Goal: Task Accomplishment & Management: Manage account settings

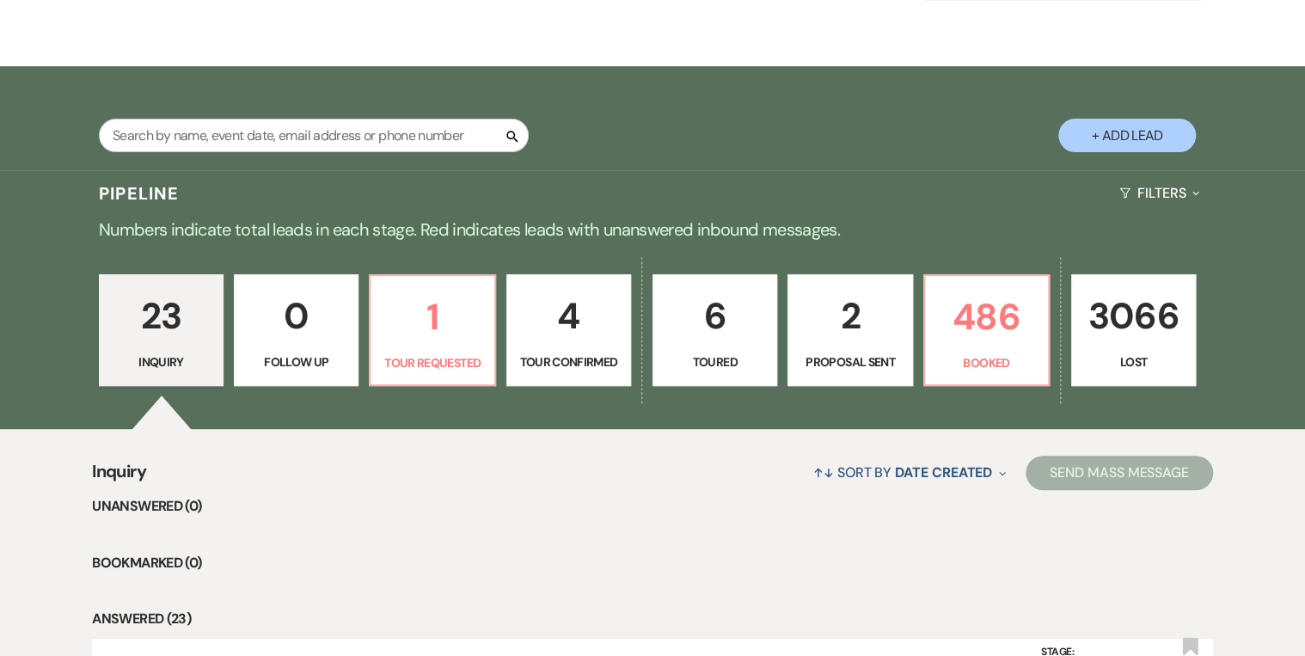
scroll to position [275, 0]
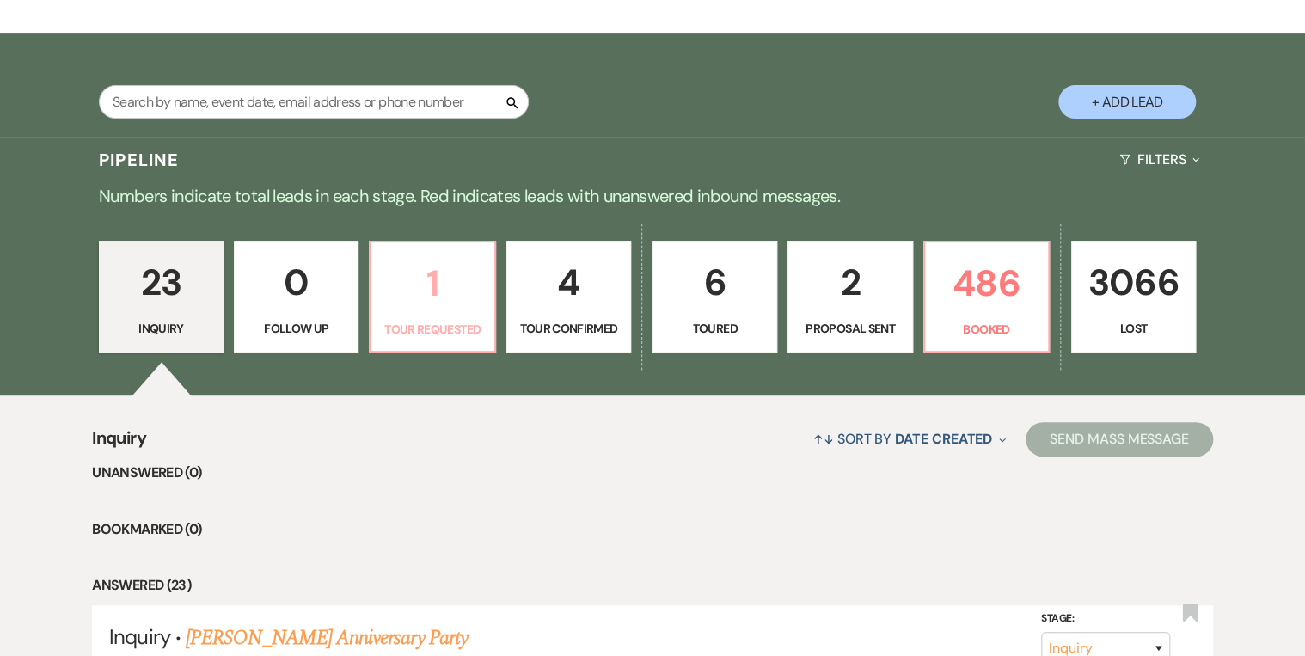
click at [436, 309] on p "1" at bounding box center [432, 283] width 102 height 58
select select "2"
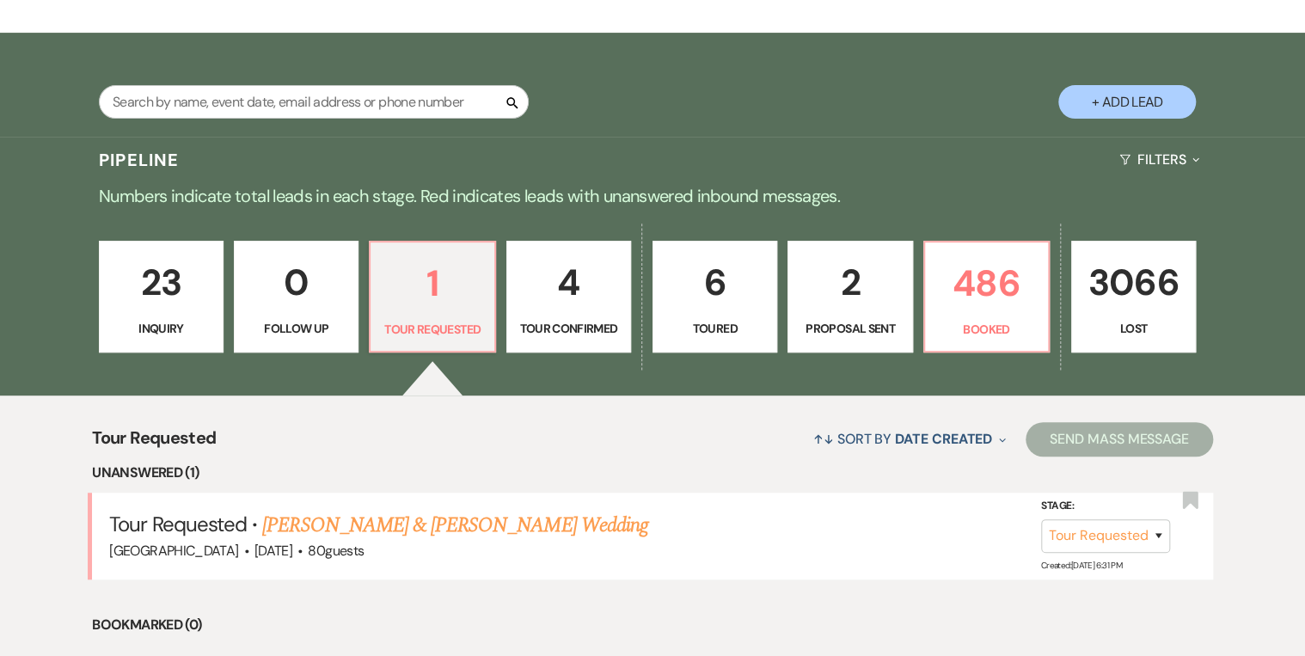
click at [829, 296] on p "2" at bounding box center [849, 283] width 102 height 58
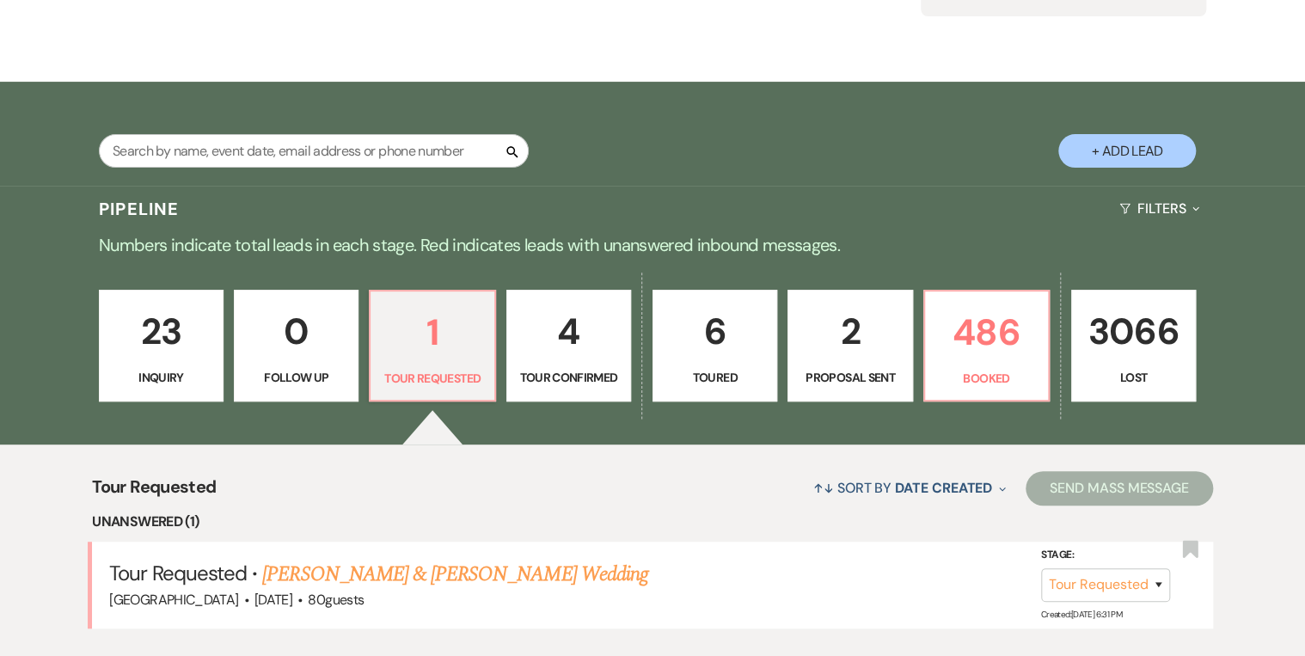
scroll to position [275, 0]
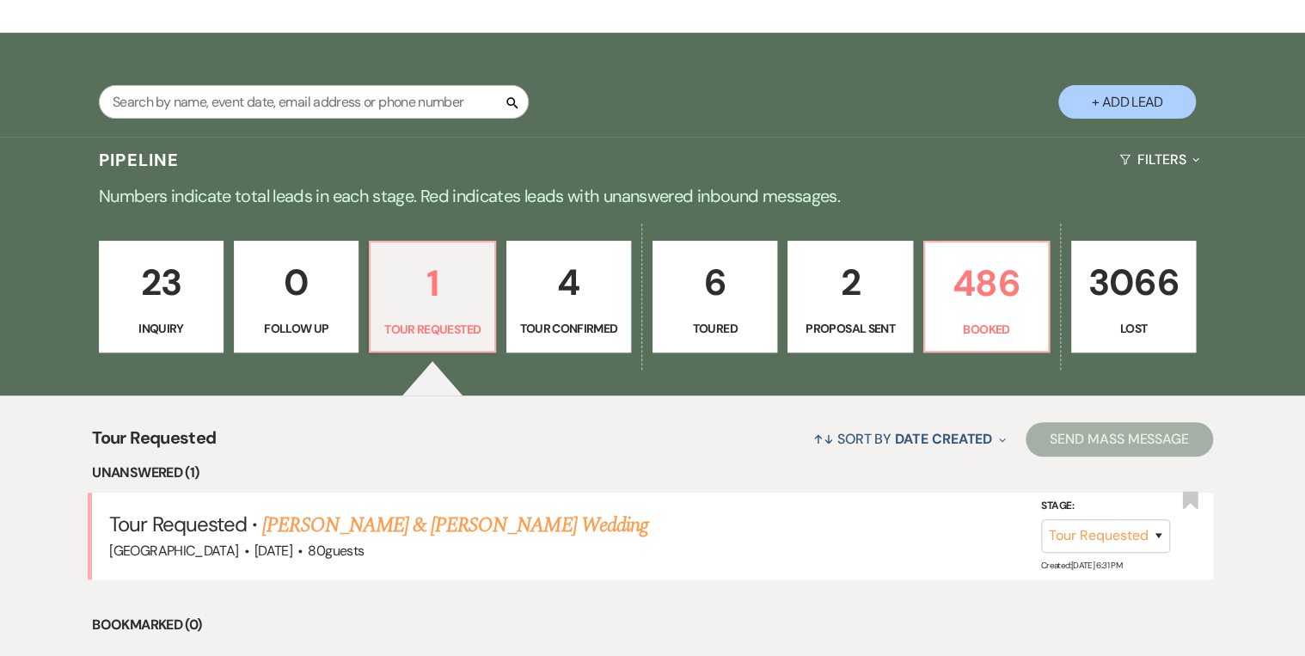
select select "6"
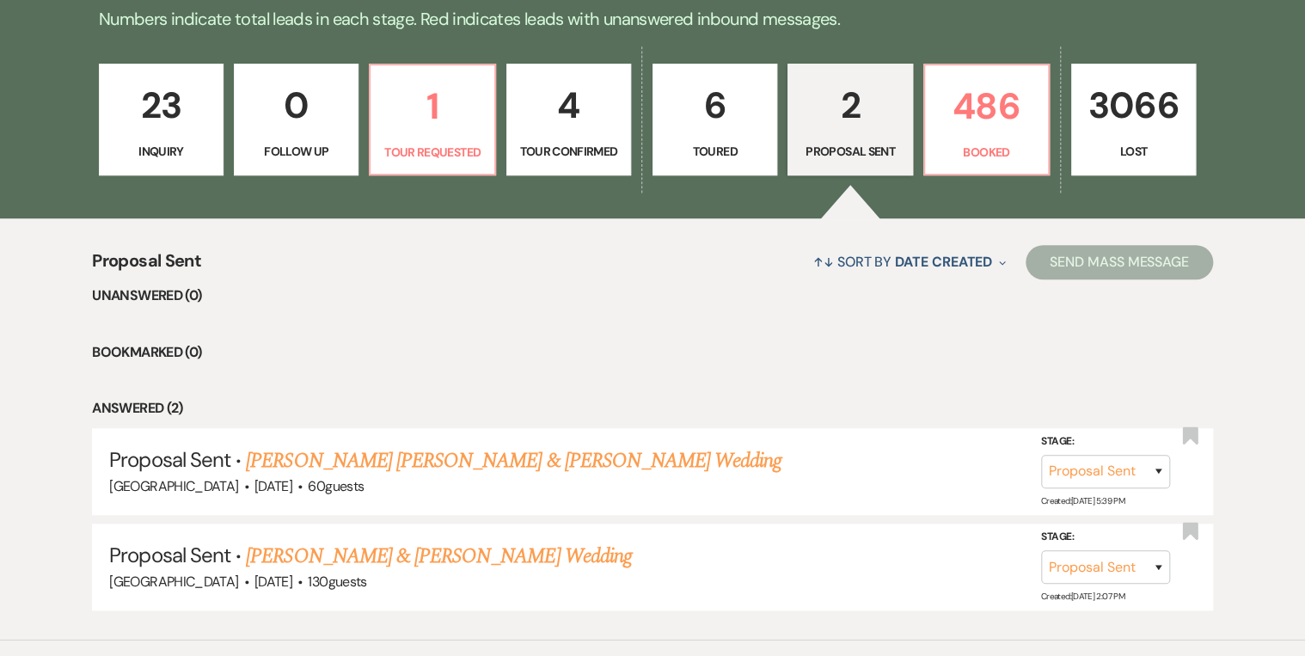
scroll to position [543, 0]
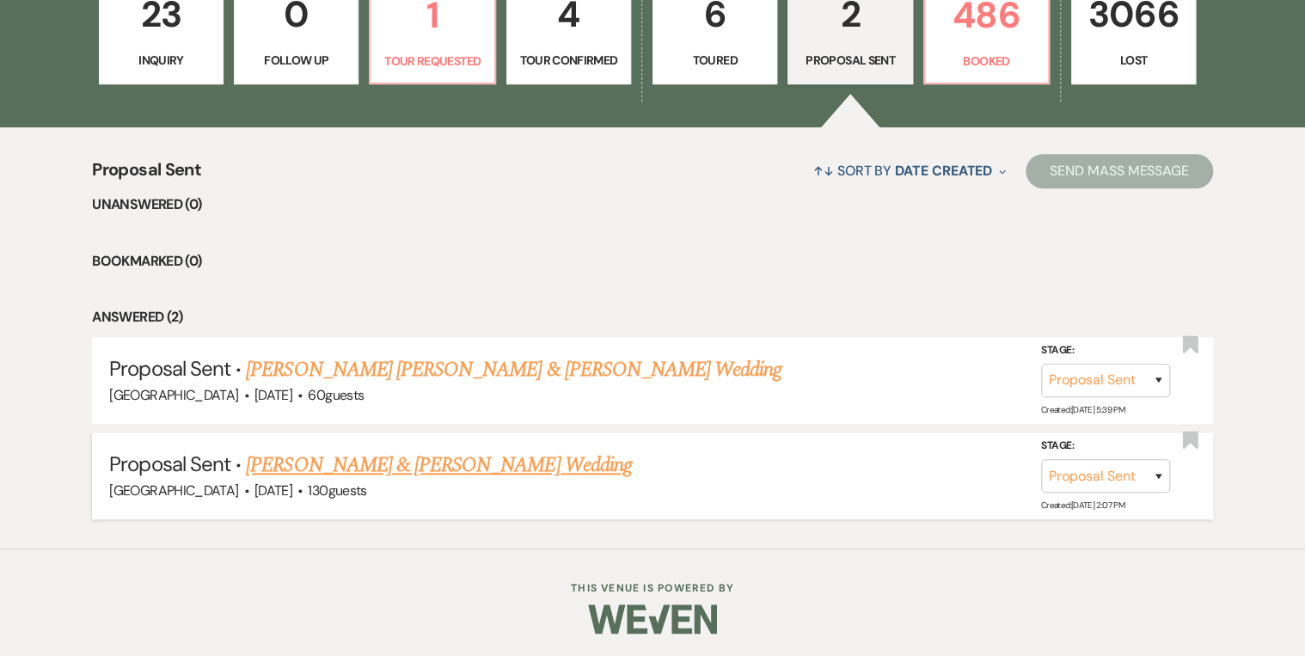
click at [485, 469] on link "[PERSON_NAME] & [PERSON_NAME] Wedding" at bounding box center [438, 465] width 385 height 31
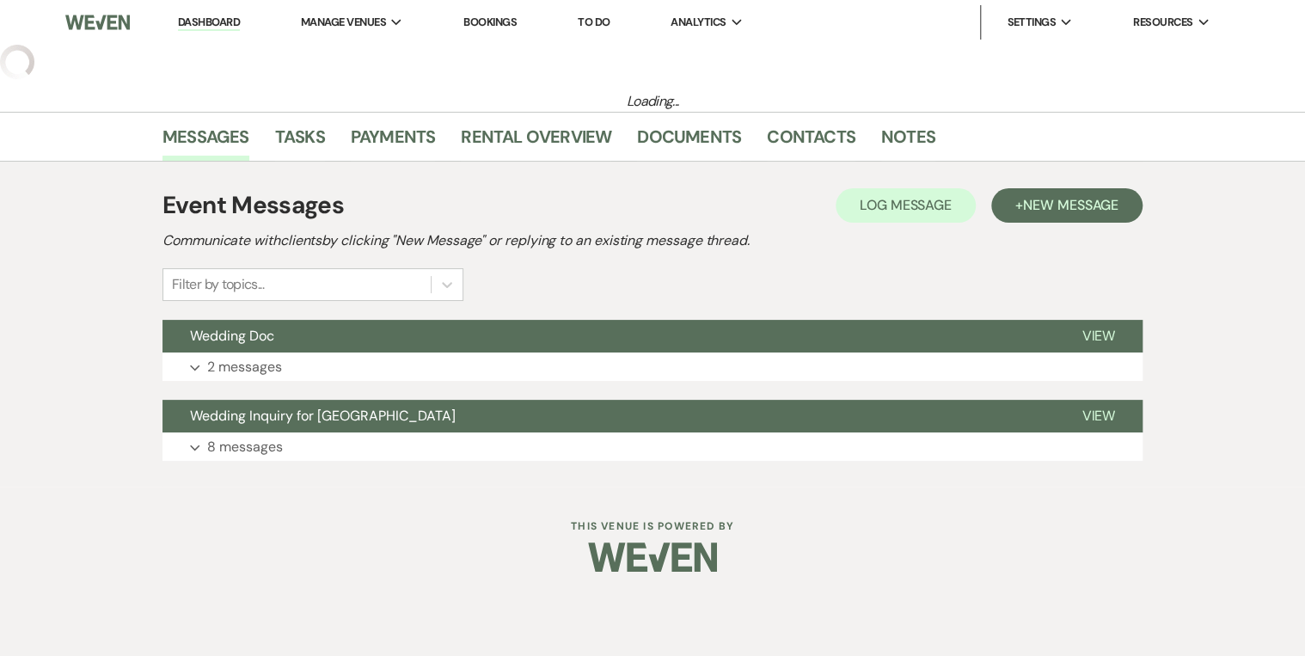
select select "6"
select select "12"
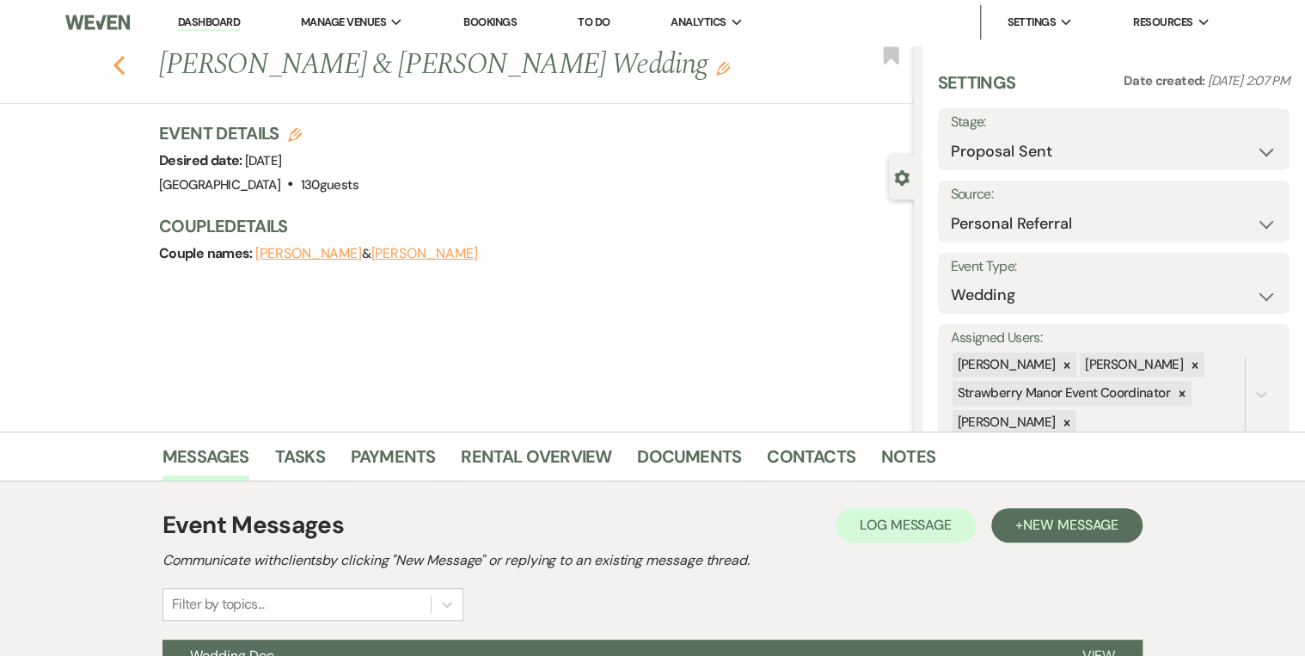
click at [124, 70] on use "button" at bounding box center [118, 65] width 11 height 19
select select "6"
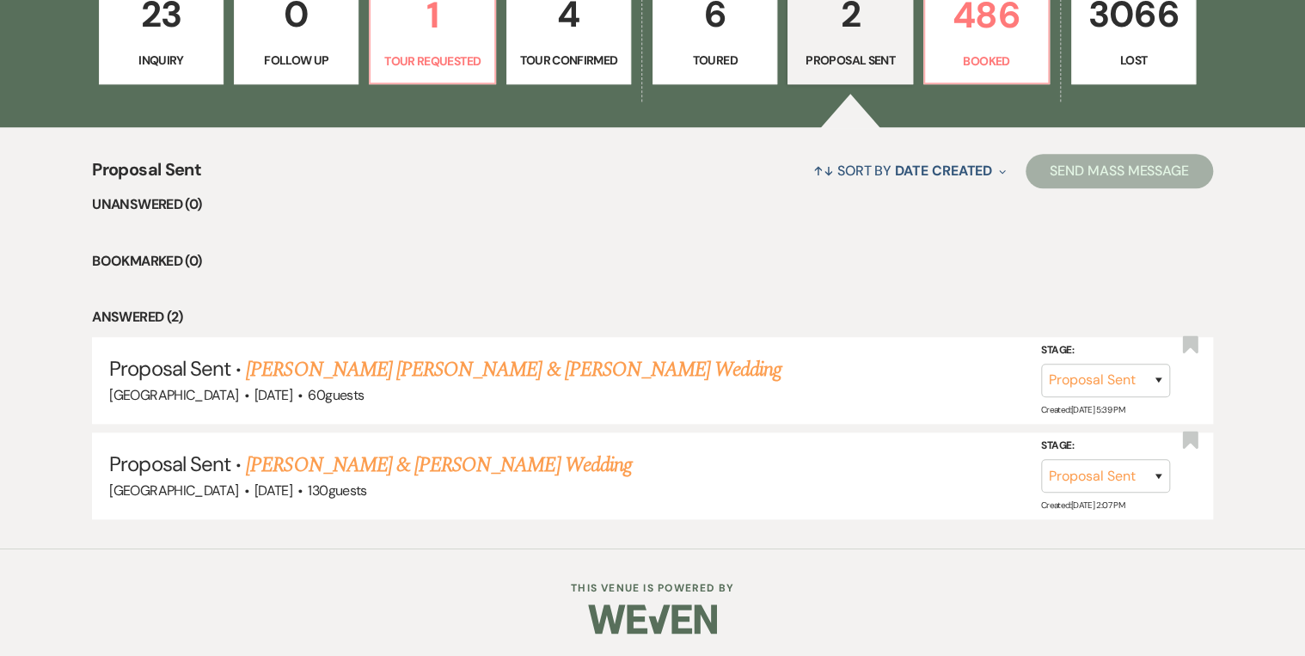
scroll to position [406, 0]
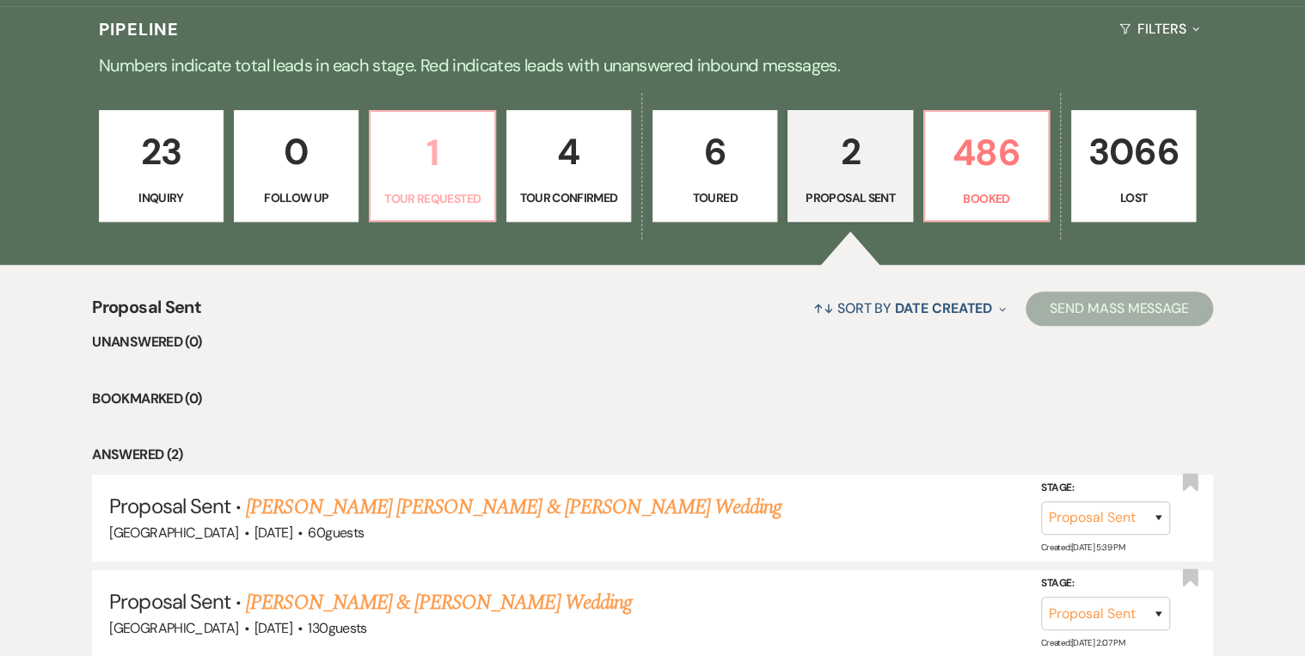
click at [429, 193] on p "Tour Requested" at bounding box center [432, 198] width 102 height 19
select select "2"
